Goal: Navigation & Orientation: Find specific page/section

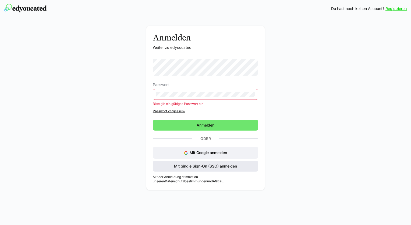
click at [197, 167] on span "Mit Single Sign-On (SSO) anmelden" at bounding box center [205, 165] width 65 height 5
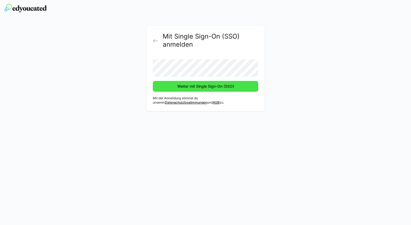
click at [194, 88] on span "Weiter mit Single Sign-On (SSO)" at bounding box center [206, 85] width 58 height 5
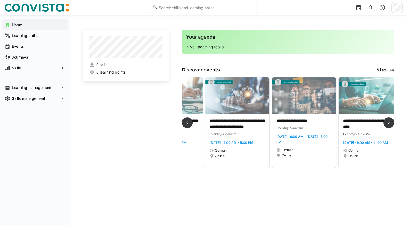
scroll to position [0, 778]
click at [0, 0] on app-navigation-label "Skills" at bounding box center [0, 0] width 0 height 0
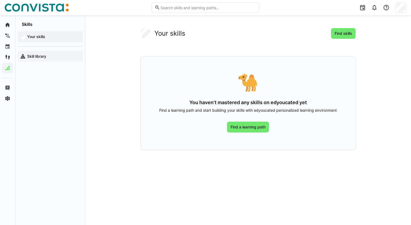
click at [47, 57] on span "Skill library" at bounding box center [53, 56] width 54 height 5
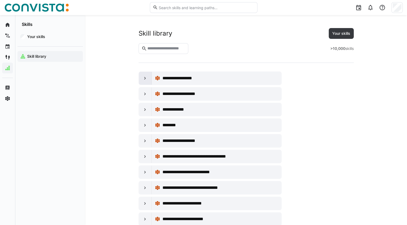
click at [146, 79] on eds-icon at bounding box center [144, 77] width 5 height 5
